Goal: Task Accomplishment & Management: Use online tool/utility

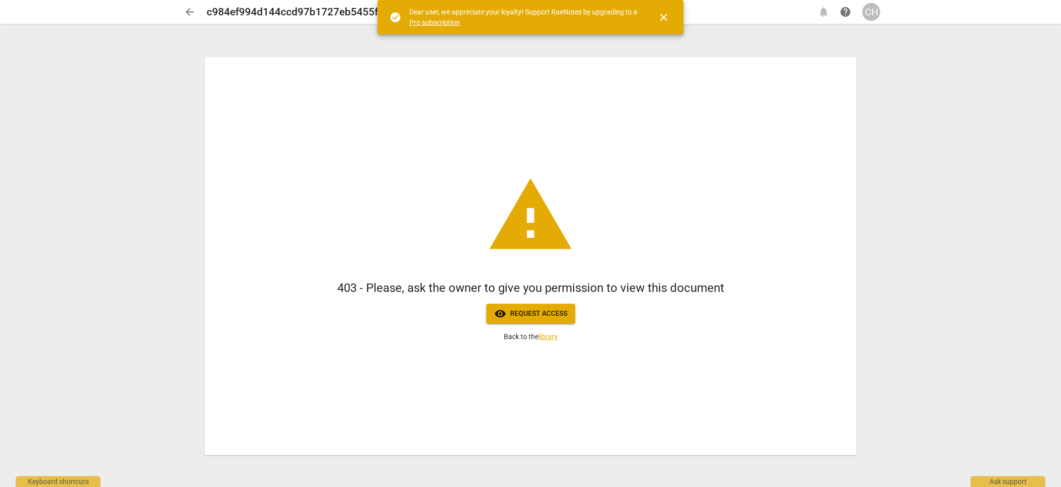
click at [529, 311] on span "visibility Request access" at bounding box center [530, 314] width 73 height 12
click at [537, 316] on span "visibility Request access" at bounding box center [530, 314] width 73 height 12
